Goal: Use online tool/utility: Utilize a website feature to perform a specific function

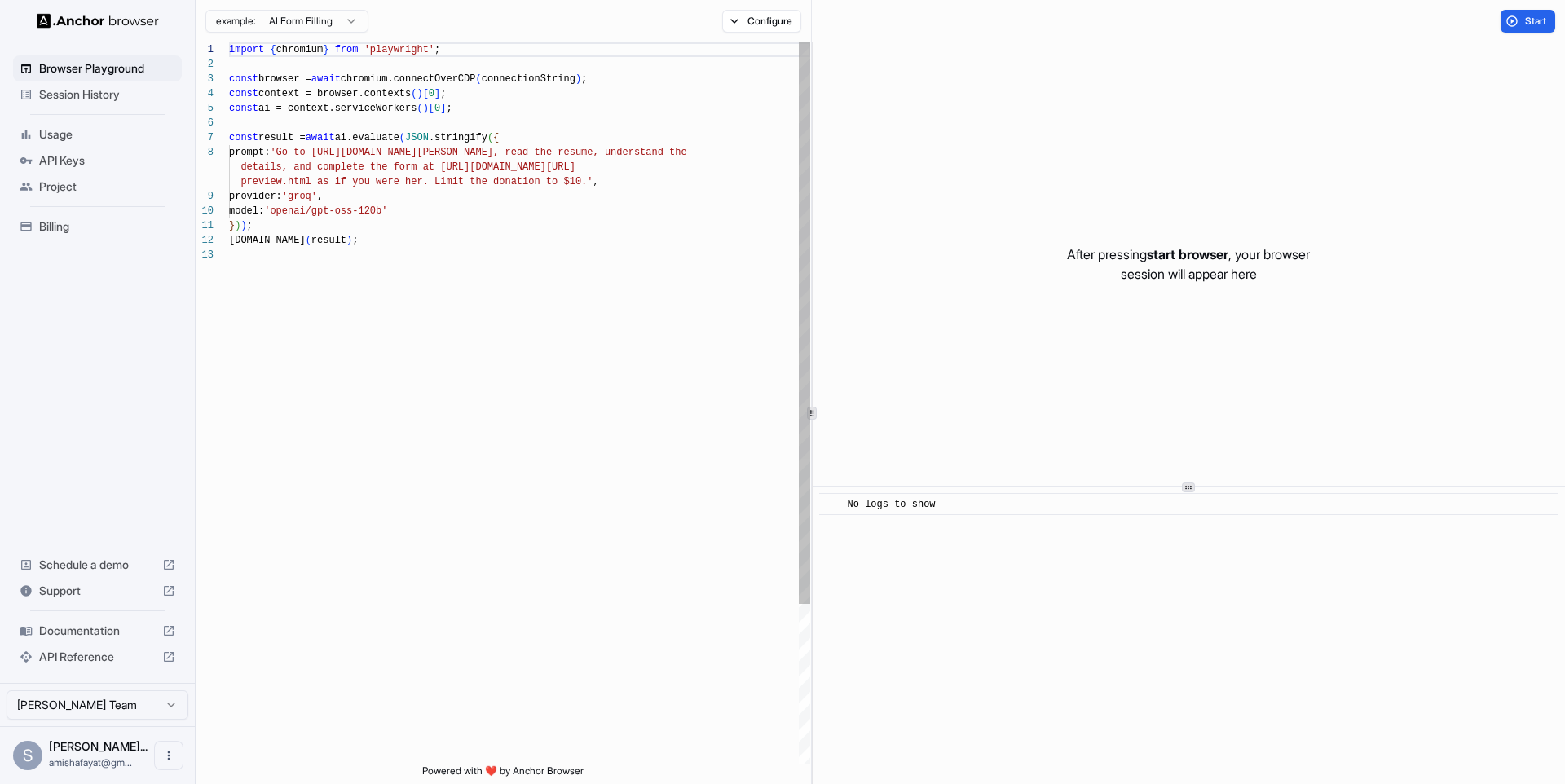
scroll to position [117, 0]
click at [478, 240] on div "import { chromium } from 'playwright' ; const browser = await chromium.connectO…" at bounding box center [519, 506] width 581 height 927
type textarea "**********"
click at [771, 19] on button "Configure" at bounding box center [761, 21] width 79 height 23
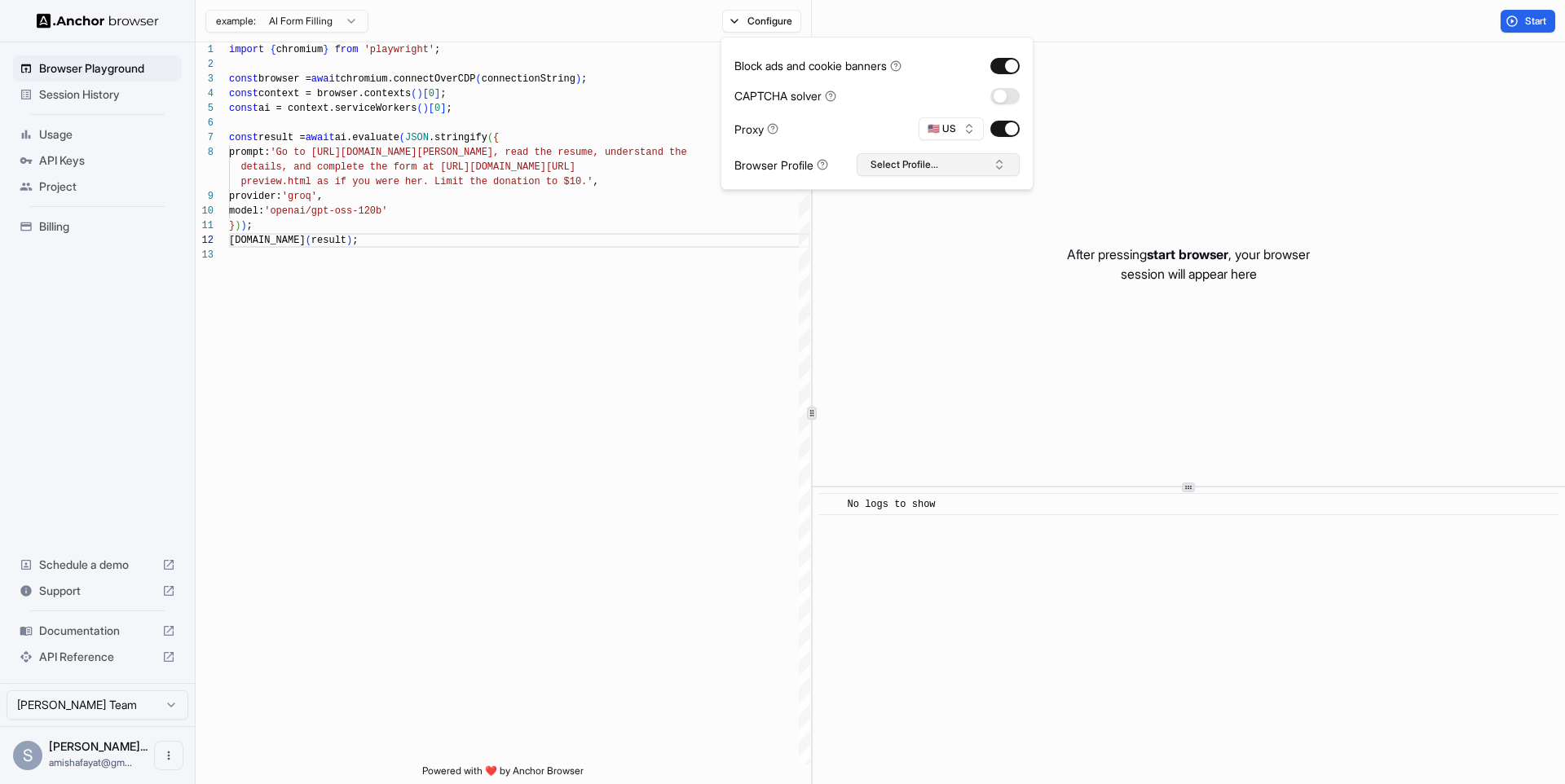
click at [922, 163] on button "Select Profile..." at bounding box center [938, 165] width 163 height 23
click at [880, 15] on div "Start" at bounding box center [1189, 21] width 754 height 42
click at [1521, 19] on button "Start" at bounding box center [1528, 21] width 55 height 23
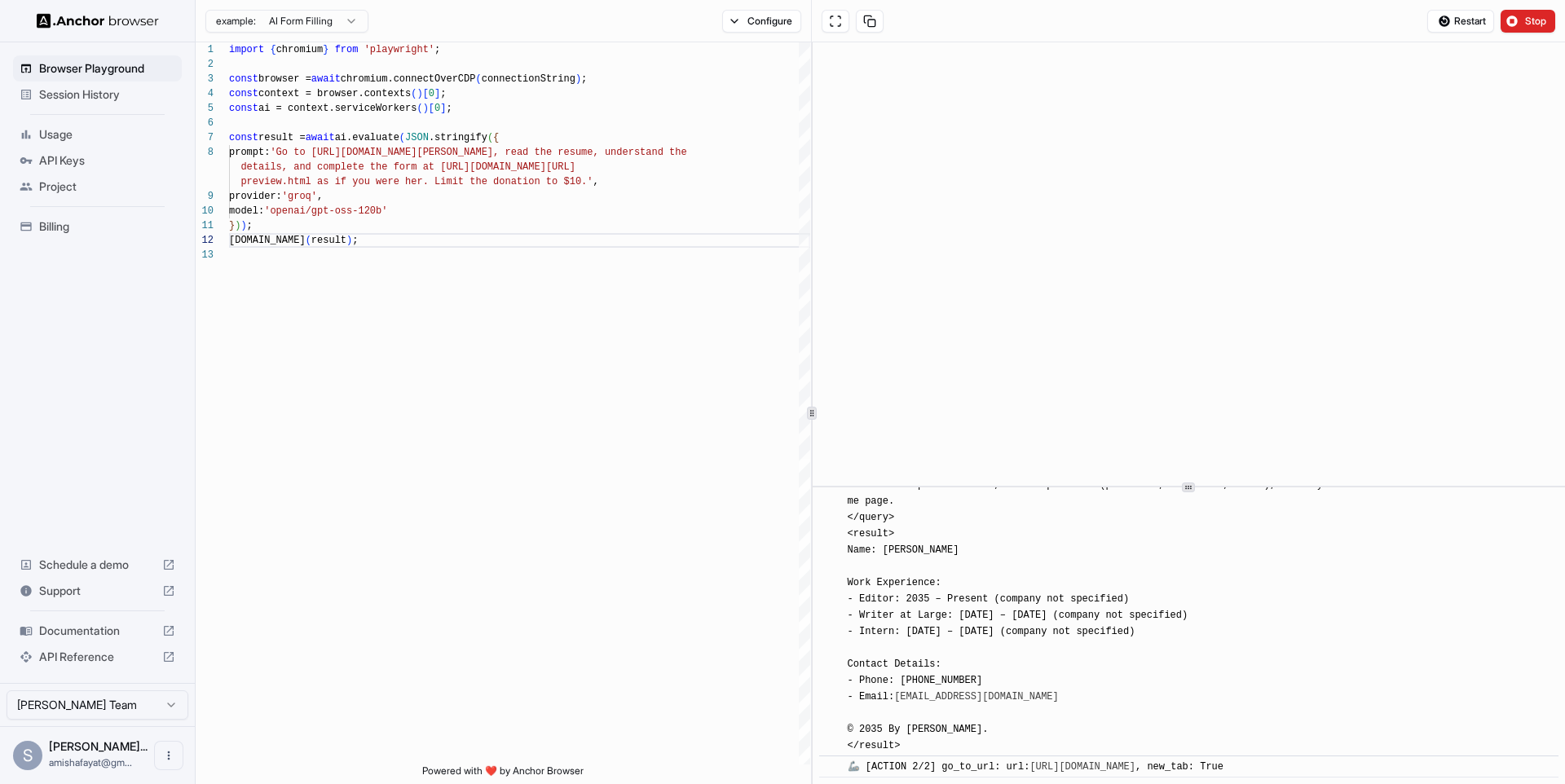
scroll to position [446, 0]
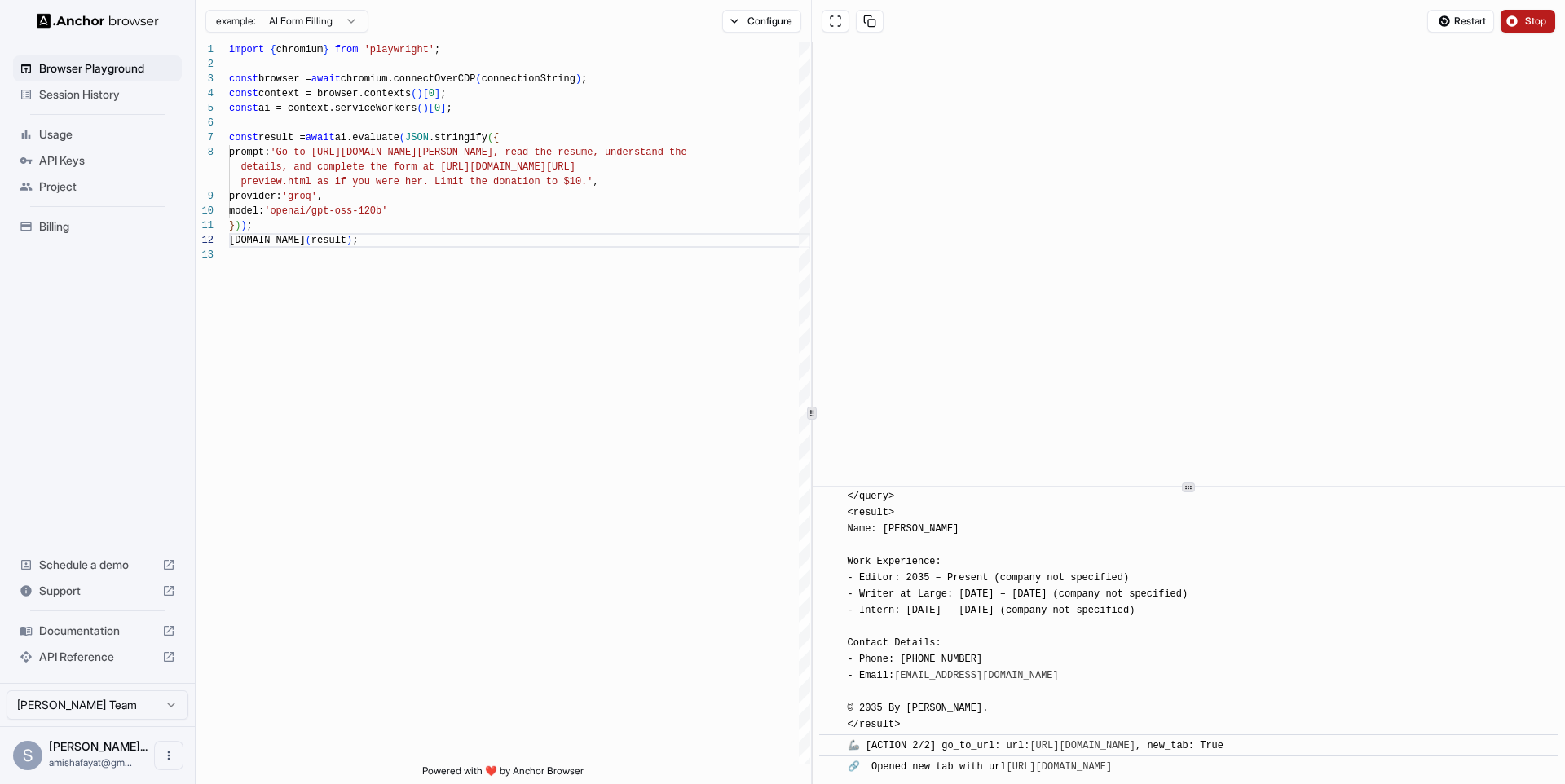
click at [1534, 19] on span "Stop" at bounding box center [1537, 21] width 23 height 13
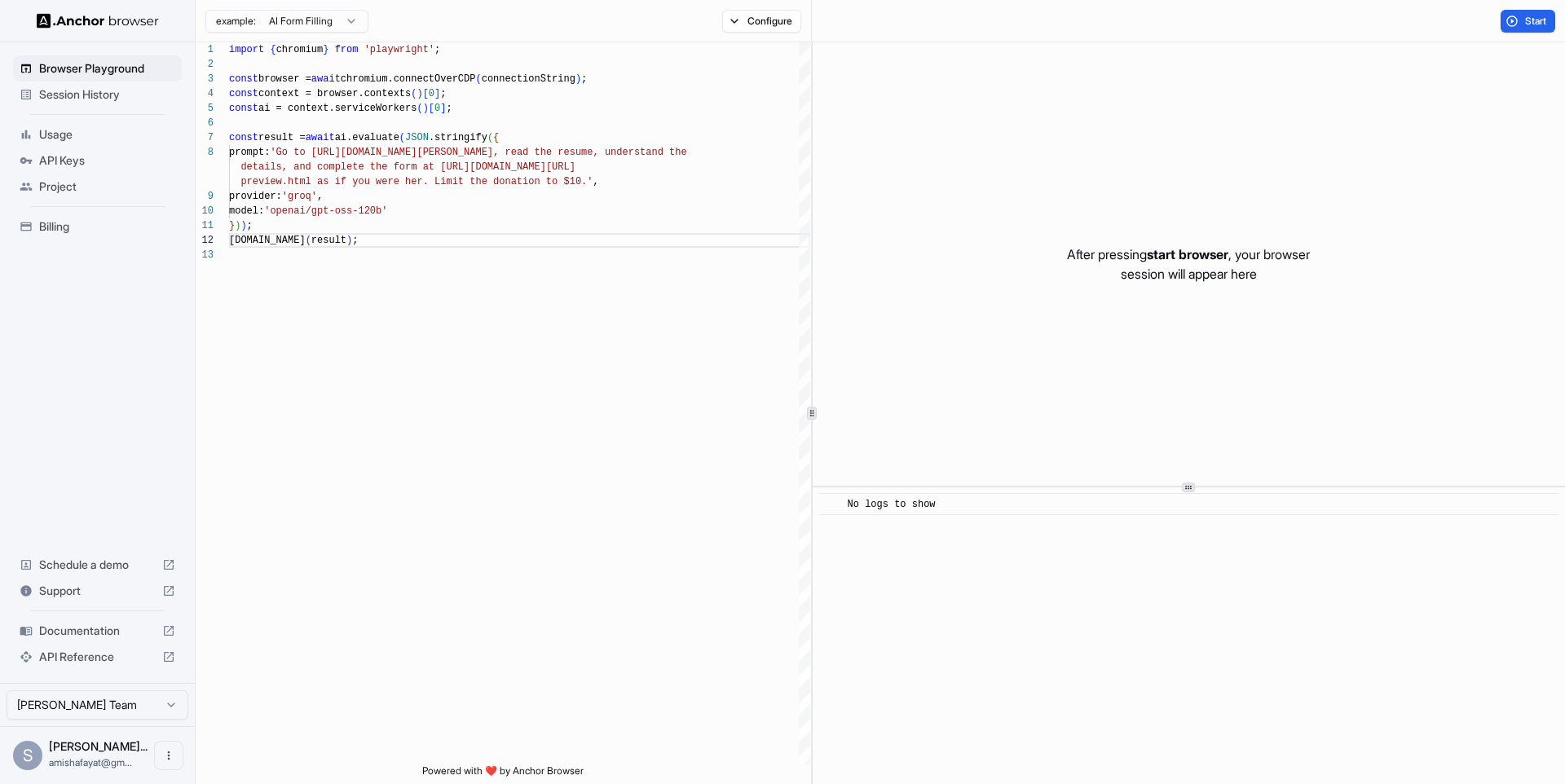
click at [84, 17] on img at bounding box center [97, 21] width 122 height 15
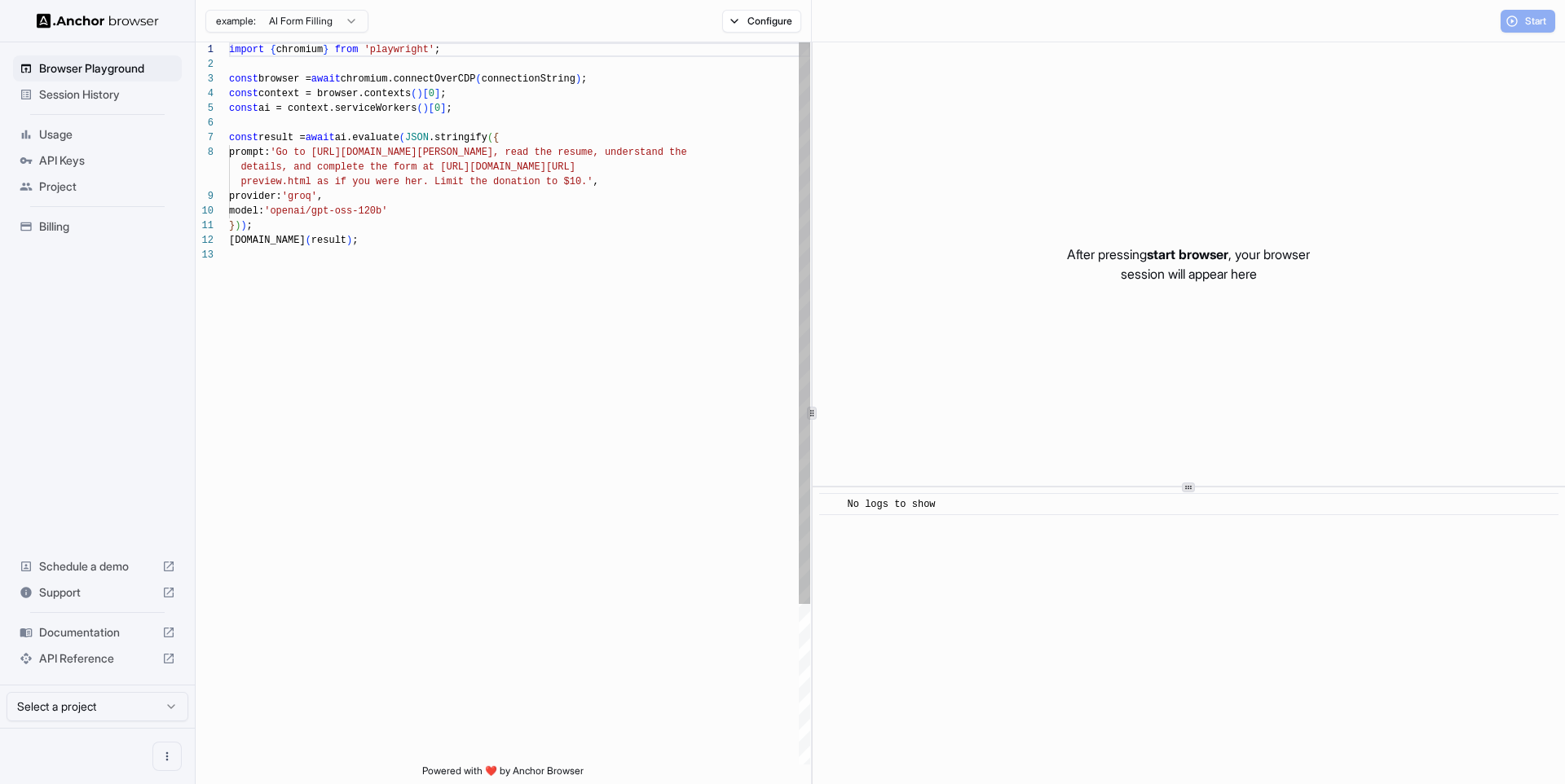
scroll to position [117, 0]
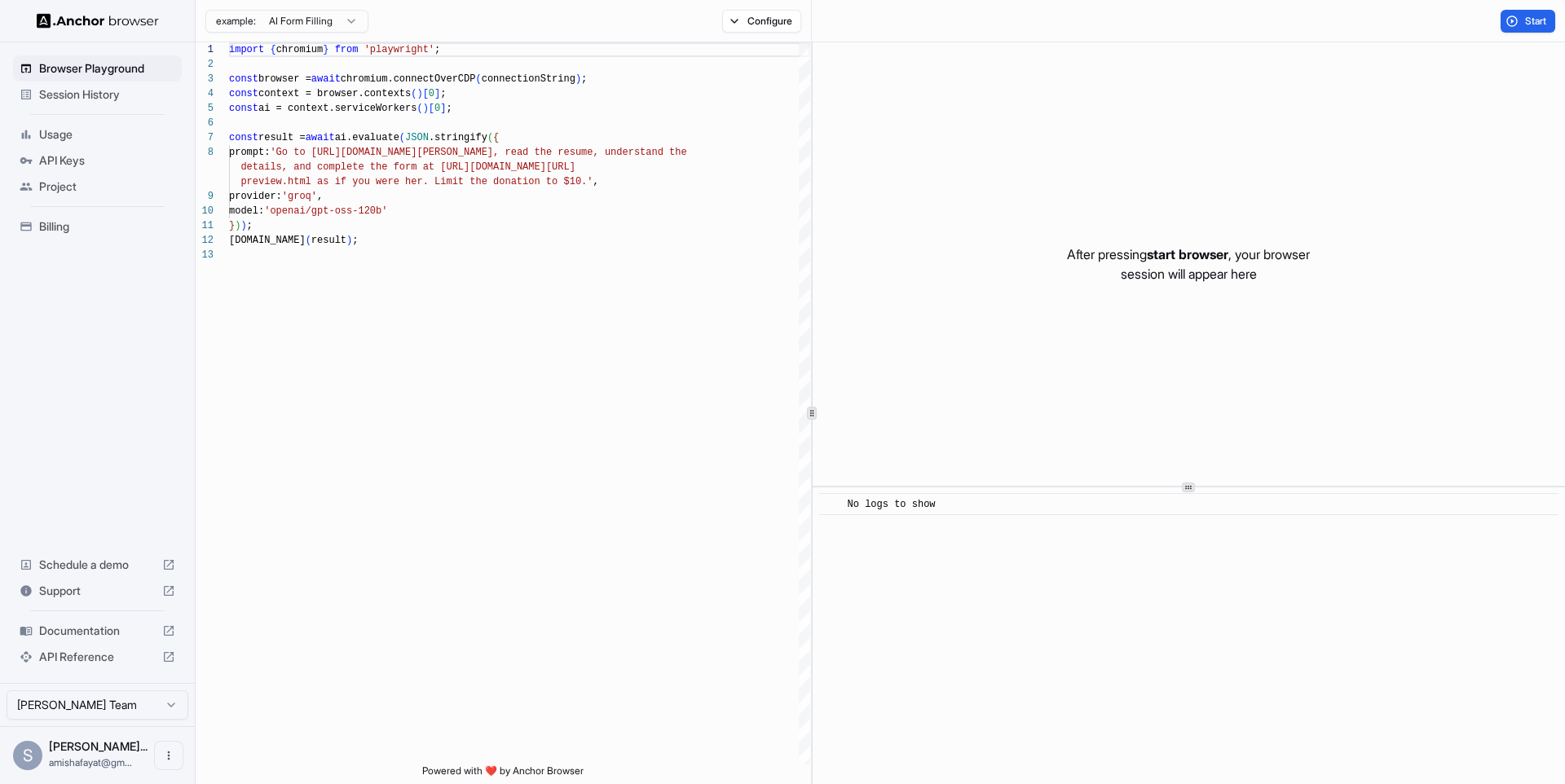
click at [70, 585] on span "Support" at bounding box center [97, 590] width 116 height 16
